Goal: Entertainment & Leisure: Consume media (video, audio)

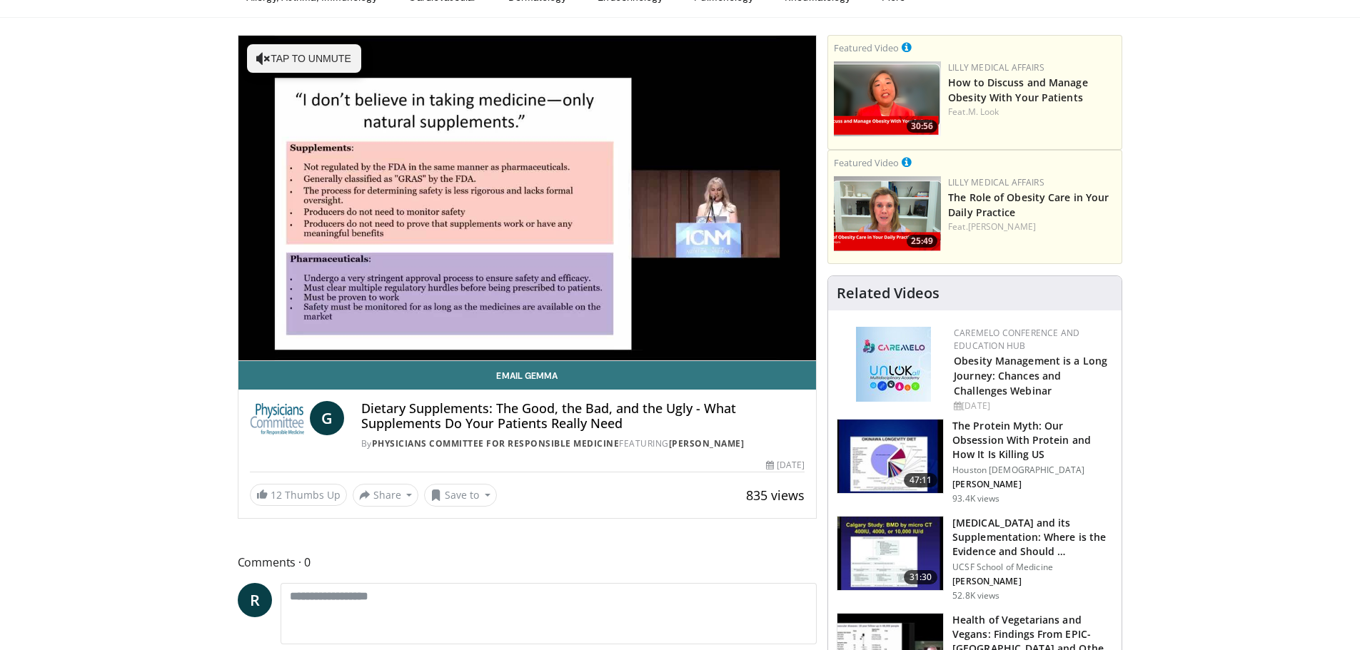
scroll to position [71, 0]
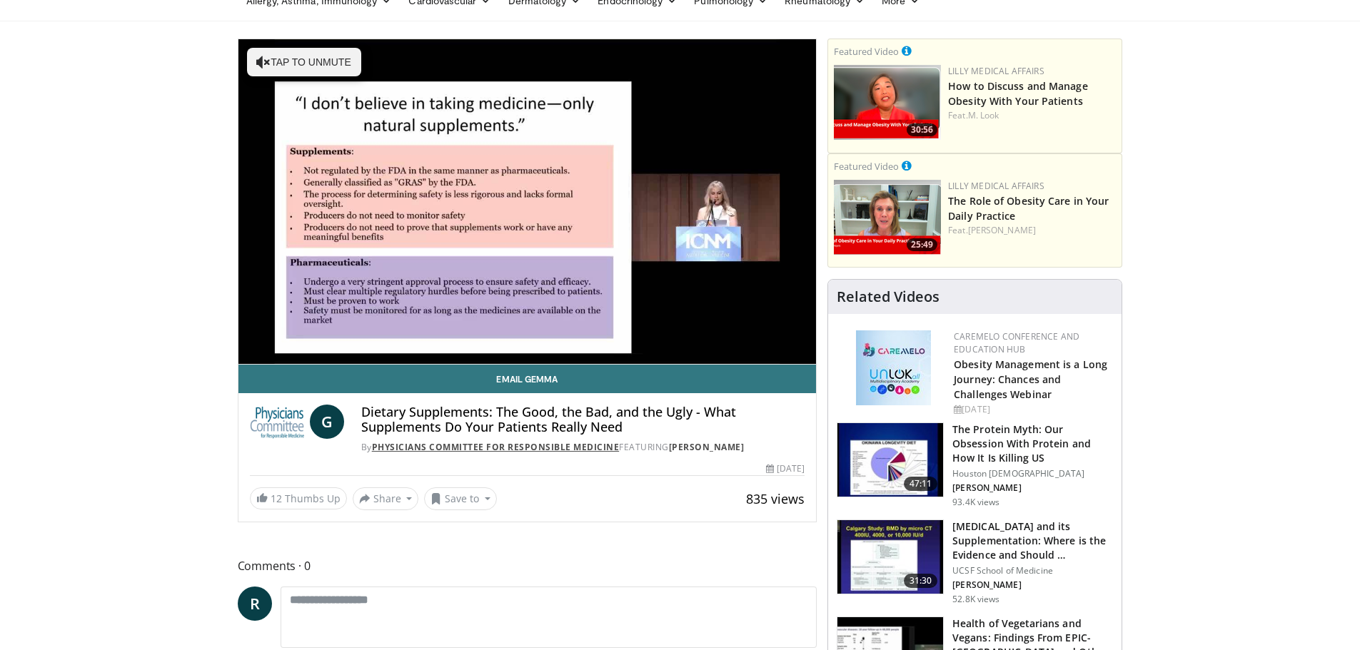
click at [468, 446] on link "Physicians Committee for Responsible Medicine" at bounding box center [496, 447] width 248 height 12
